Goal: Book appointment/travel/reservation

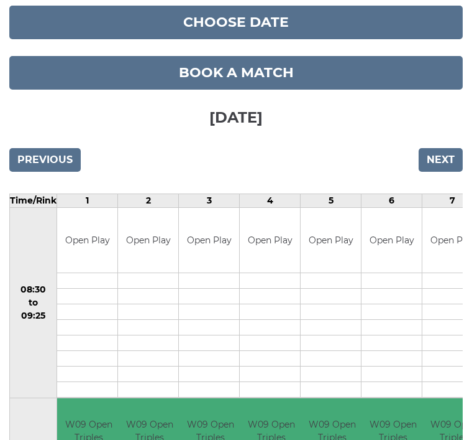
scroll to position [88, 0]
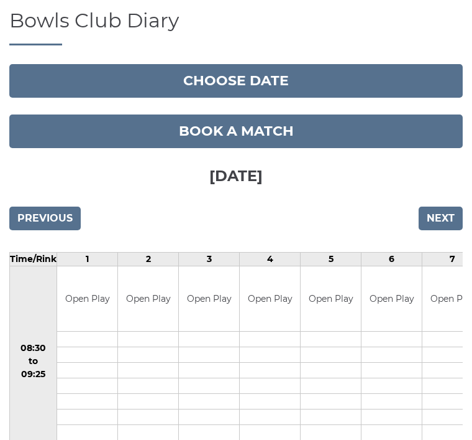
click at [216, 131] on link "Book a match" at bounding box center [236, 131] width 454 height 34
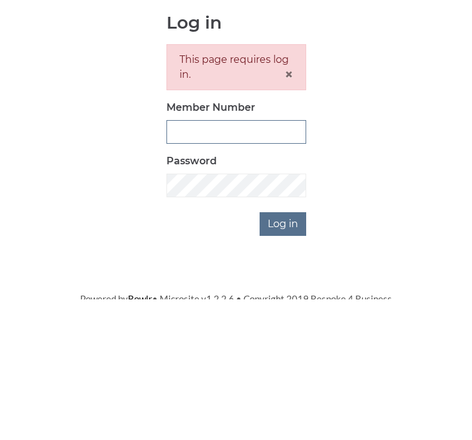
click at [198, 260] on input "Member Number" at bounding box center [237, 272] width 140 height 24
click at [292, 241] on div "Member Number" at bounding box center [237, 263] width 140 height 44
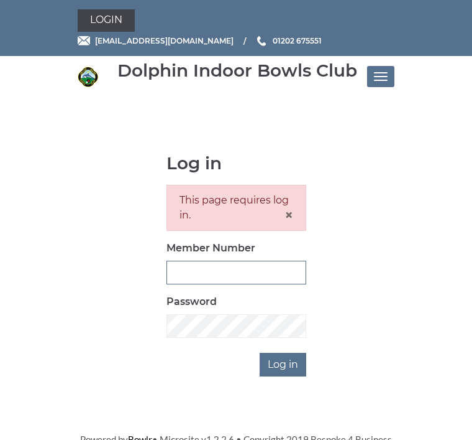
click at [198, 260] on input "Member Number" at bounding box center [237, 272] width 140 height 24
